Goal: Use online tool/utility: Utilize a website feature to perform a specific function

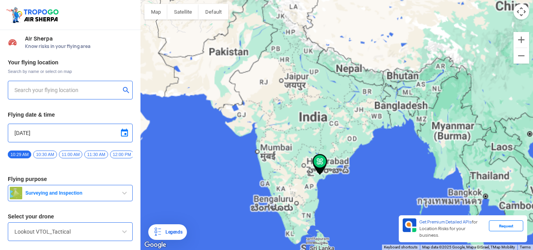
type input "Nagarampalem, [GEOGRAPHIC_DATA], [GEOGRAPHIC_DATA] 522004, [GEOGRAPHIC_DATA]"
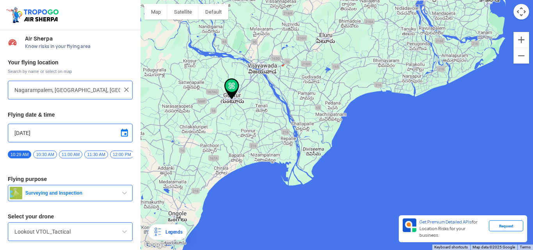
drag, startPoint x: 219, startPoint y: 81, endPoint x: 222, endPoint y: 152, distance: 70.7
click at [222, 147] on div at bounding box center [336, 125] width 392 height 250
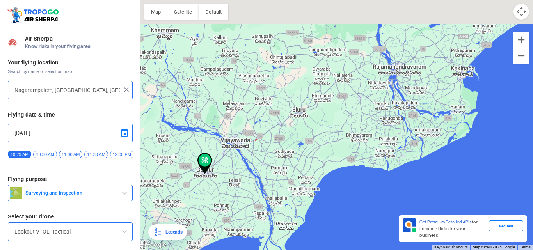
drag, startPoint x: 267, startPoint y: 147, endPoint x: 239, endPoint y: 184, distance: 46.5
click at [239, 184] on div at bounding box center [336, 125] width 392 height 250
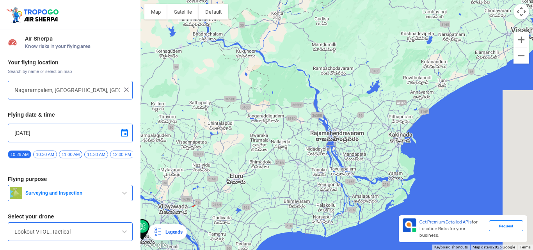
drag, startPoint x: 255, startPoint y: 128, endPoint x: 219, endPoint y: 154, distance: 44.5
click at [219, 154] on div at bounding box center [336, 125] width 392 height 250
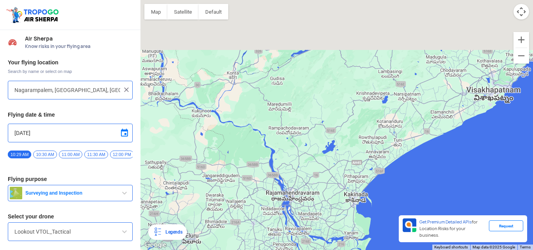
drag, startPoint x: 317, startPoint y: 113, endPoint x: 281, endPoint y: 165, distance: 63.8
click at [281, 165] on div at bounding box center [336, 125] width 392 height 250
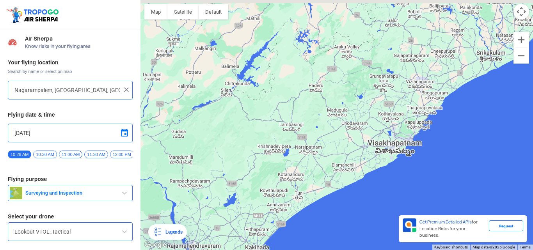
drag, startPoint x: 374, startPoint y: 122, endPoint x: 275, endPoint y: 166, distance: 108.4
click at [281, 164] on div at bounding box center [336, 125] width 392 height 250
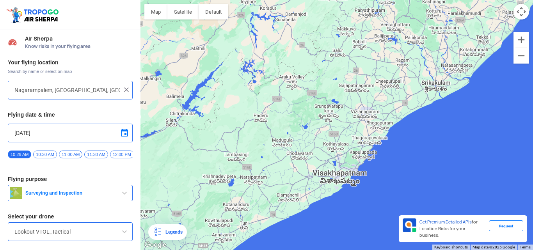
drag, startPoint x: 415, startPoint y: 96, endPoint x: 392, endPoint y: 118, distance: 32.0
click at [392, 117] on div at bounding box center [336, 125] width 392 height 250
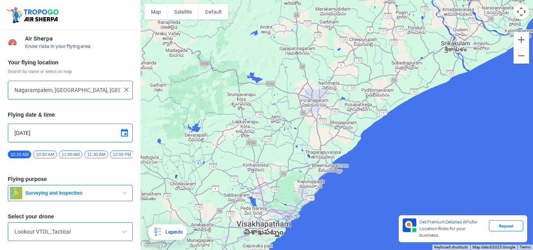
scroll to position [25, 0]
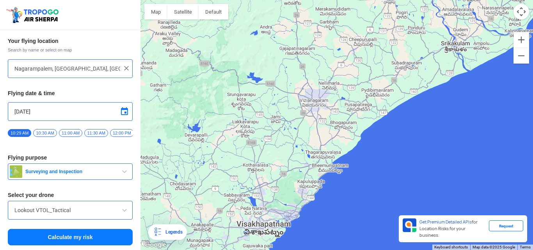
click at [55, 232] on button "Calculate my risk" at bounding box center [70, 237] width 125 height 16
